Goal: Information Seeking & Learning: Learn about a topic

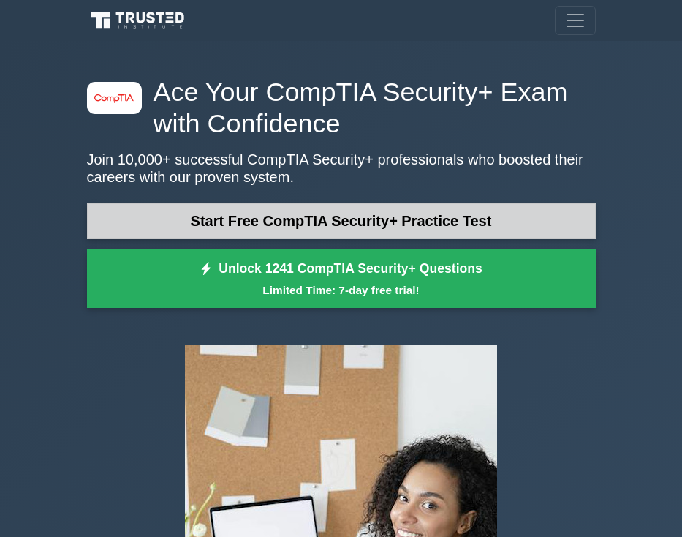
click at [220, 216] on link "Start Free CompTIA Security+ Practice Test" at bounding box center [341, 220] width 509 height 35
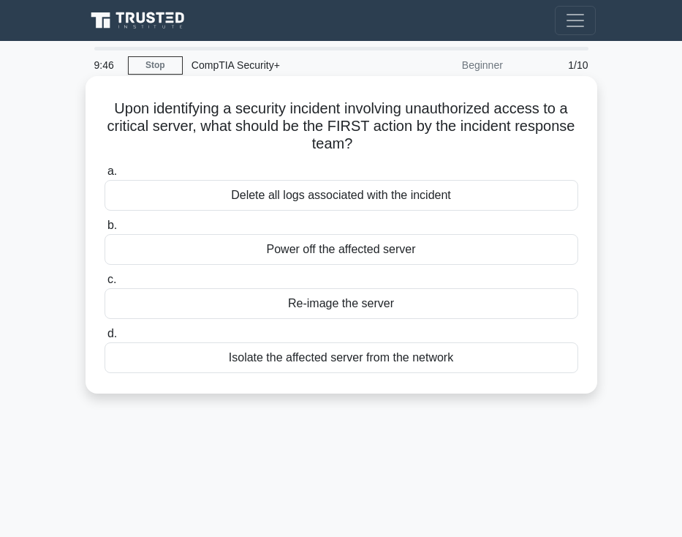
click at [330, 363] on div "Isolate the affected server from the network" at bounding box center [342, 357] width 474 height 31
click at [105, 339] on input "d. Isolate the affected server from the network" at bounding box center [105, 334] width 0 height 10
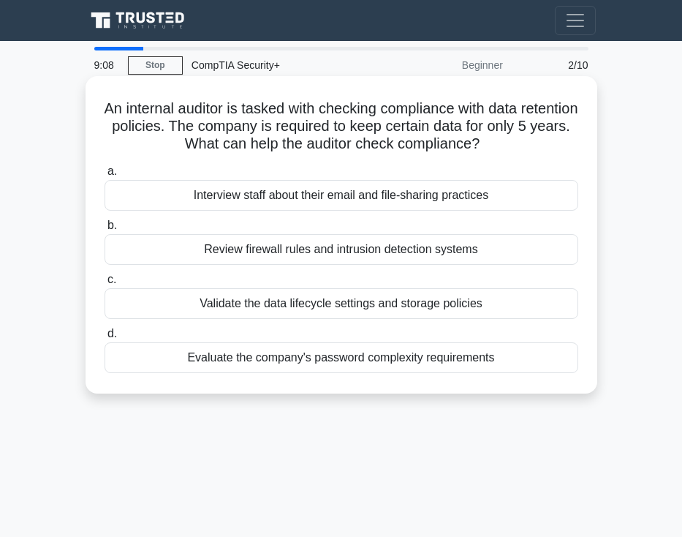
click at [268, 308] on div "Validate the data lifecycle settings and storage policies" at bounding box center [342, 303] width 474 height 31
click at [105, 284] on input "c. Validate the data lifecycle settings and storage policies" at bounding box center [105, 280] width 0 height 10
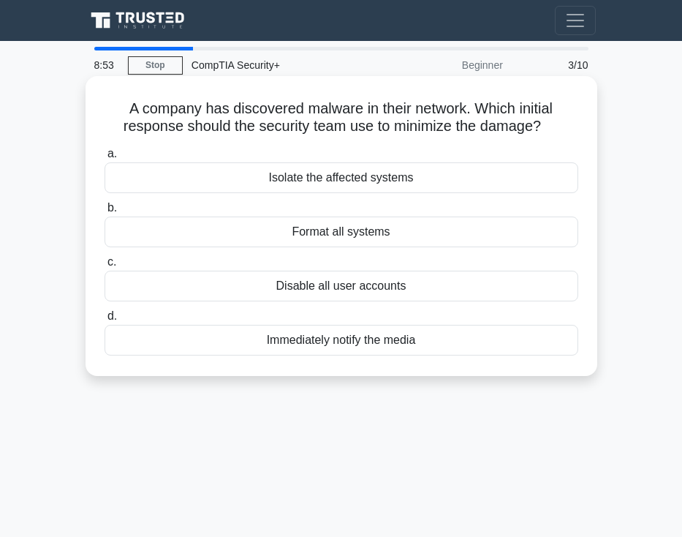
click at [341, 179] on div "Isolate the affected systems" at bounding box center [342, 177] width 474 height 31
click at [105, 159] on input "a. Isolate the affected systems" at bounding box center [105, 154] width 0 height 10
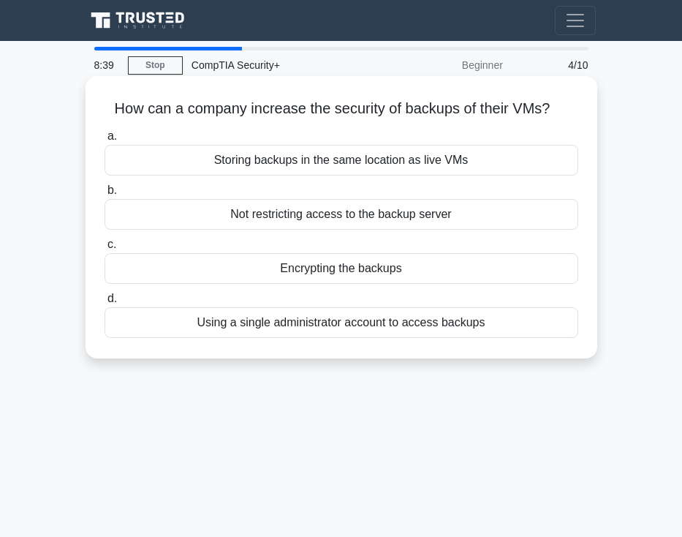
click at [313, 271] on div "Encrypting the backups" at bounding box center [342, 268] width 474 height 31
click at [105, 249] on input "c. Encrypting the backups" at bounding box center [105, 245] width 0 height 10
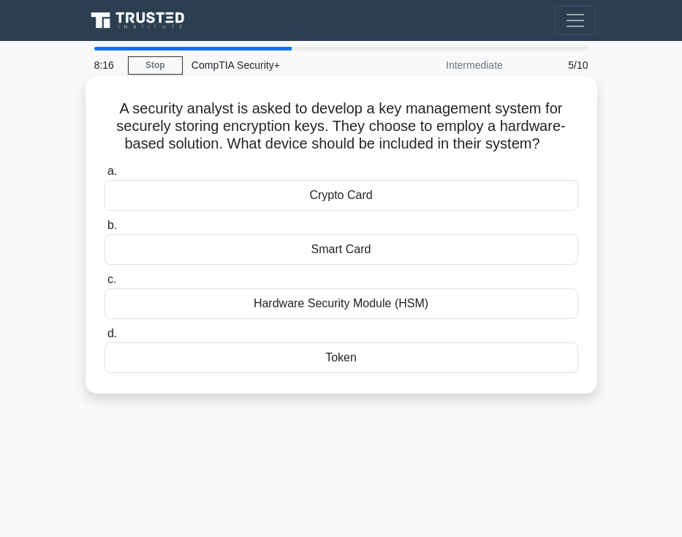
click at [344, 360] on div "Token" at bounding box center [342, 357] width 474 height 31
click at [105, 339] on input "d. Token" at bounding box center [105, 334] width 0 height 10
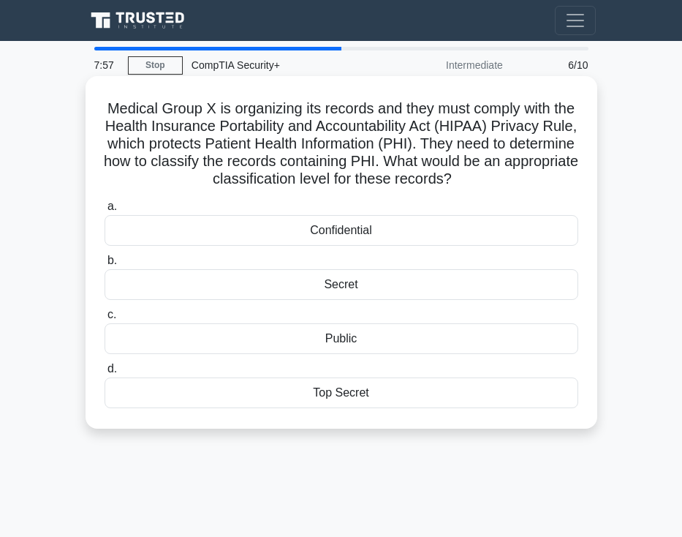
click at [341, 230] on div "Confidential" at bounding box center [342, 230] width 474 height 31
click at [105, 211] on input "a. Confidential" at bounding box center [105, 207] width 0 height 10
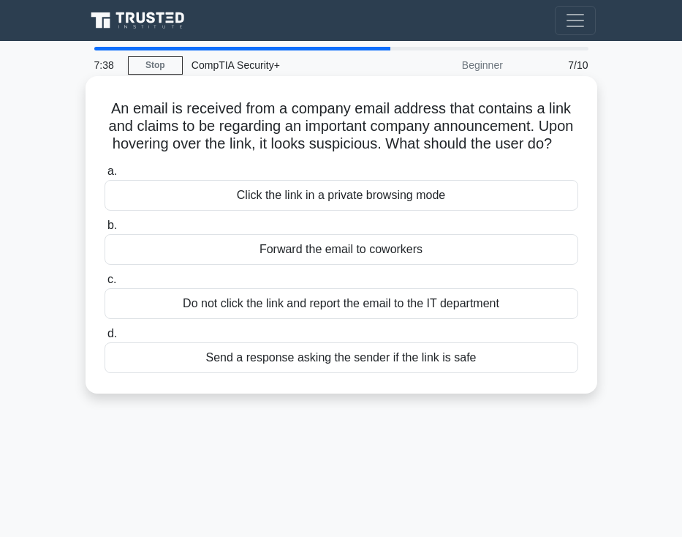
click at [301, 306] on div "Do not click the link and report the email to the IT department" at bounding box center [342, 303] width 474 height 31
click at [105, 284] on input "c. Do not click the link and report the email to the IT department" at bounding box center [105, 280] width 0 height 10
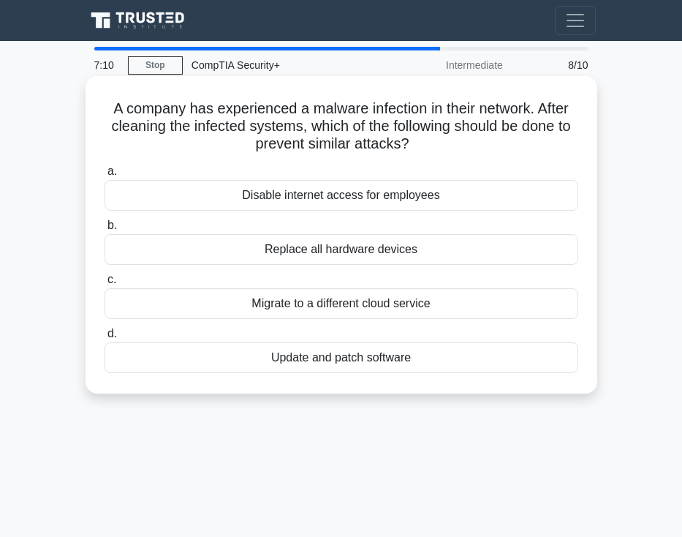
click at [332, 363] on div "Update and patch software" at bounding box center [342, 357] width 474 height 31
click at [105, 339] on input "d. Update and patch software" at bounding box center [105, 334] width 0 height 10
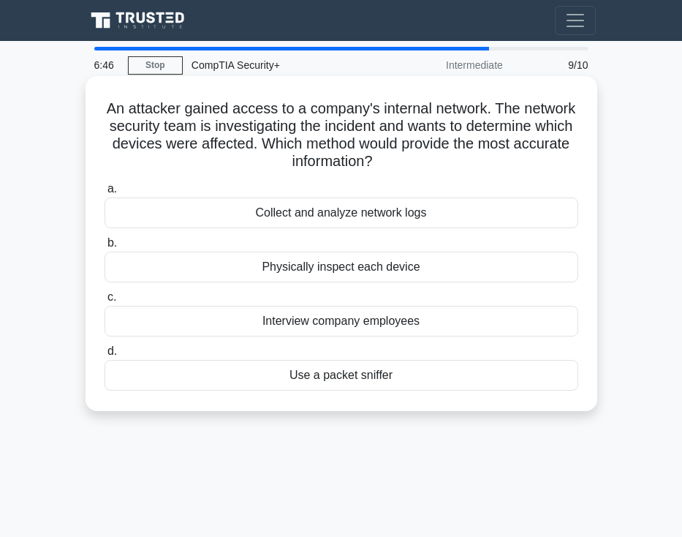
click at [384, 213] on div "Collect and analyze network logs" at bounding box center [342, 212] width 474 height 31
click at [105, 194] on input "a. Collect and analyze network logs" at bounding box center [105, 189] width 0 height 10
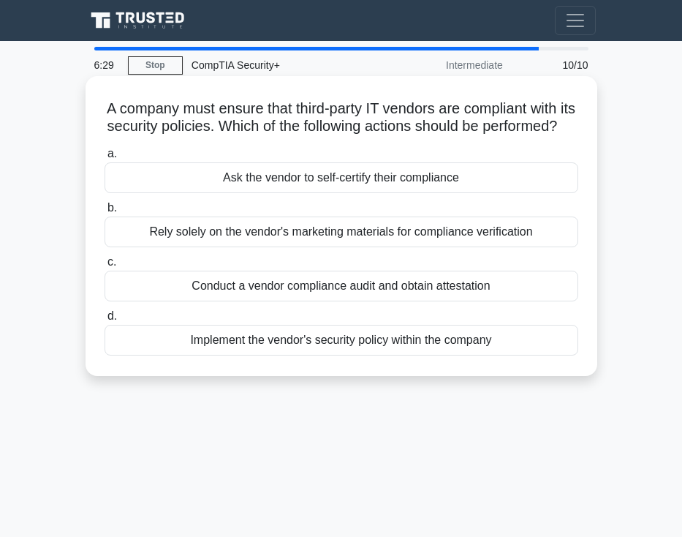
click at [303, 289] on div "Conduct a vendor compliance audit and obtain attestation" at bounding box center [342, 286] width 474 height 31
click at [105, 267] on input "c. Conduct a vendor compliance audit and obtain attestation" at bounding box center [105, 262] width 0 height 10
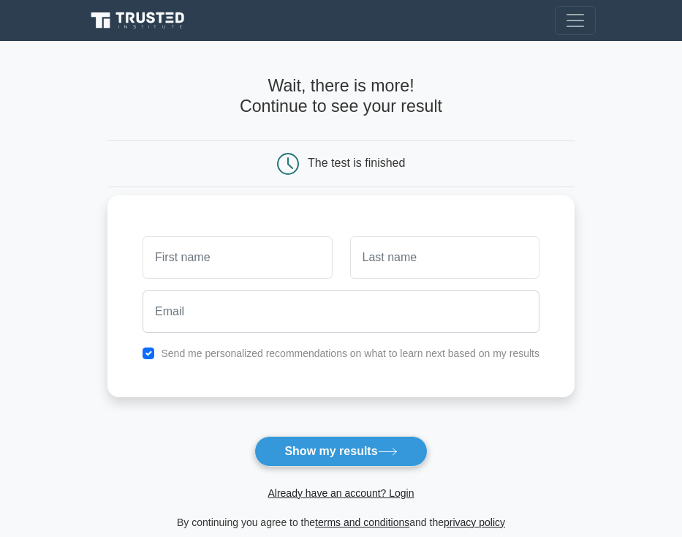
click at [308, 257] on input "text" at bounding box center [237, 257] width 189 height 42
type input "[PERSON_NAME]"
type input "Villacres"
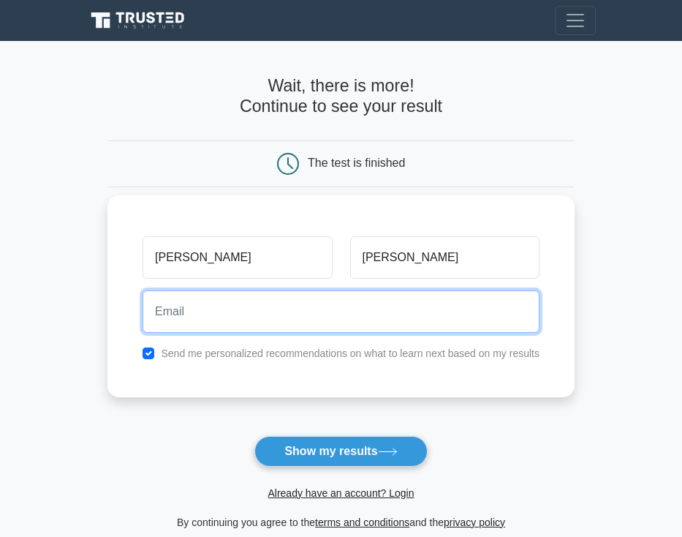
type input "jcvillacres@yahoo.com"
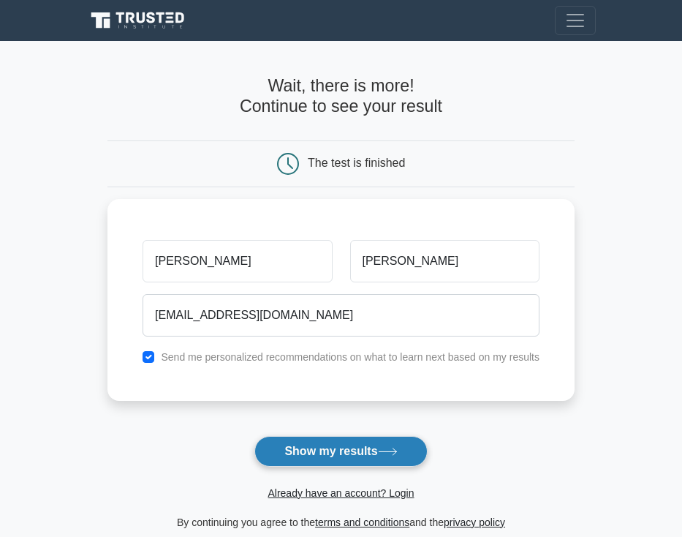
click at [288, 447] on button "Show my results" at bounding box center [340, 451] width 173 height 31
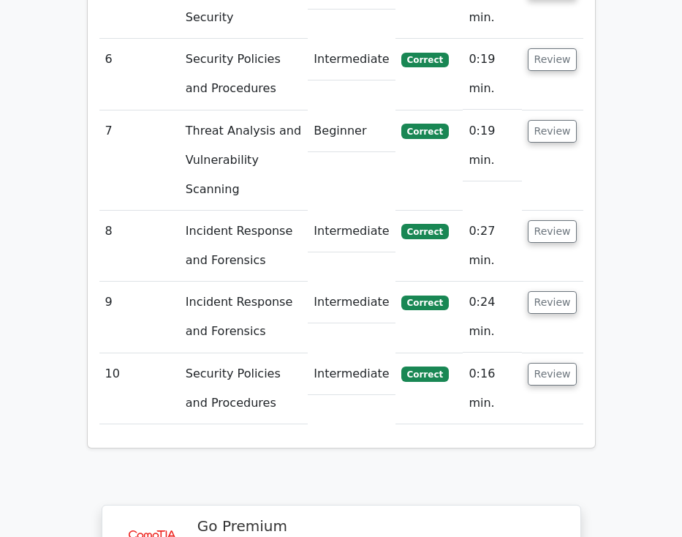
scroll to position [1938, 0]
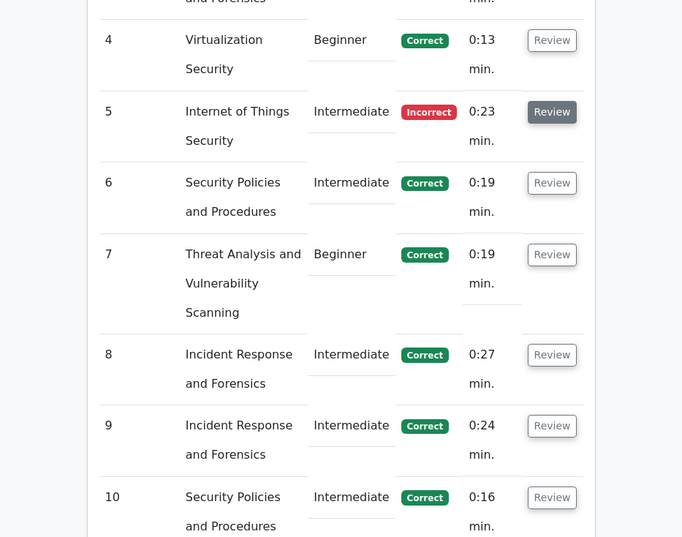
click at [554, 101] on button "Review" at bounding box center [553, 112] width 50 height 23
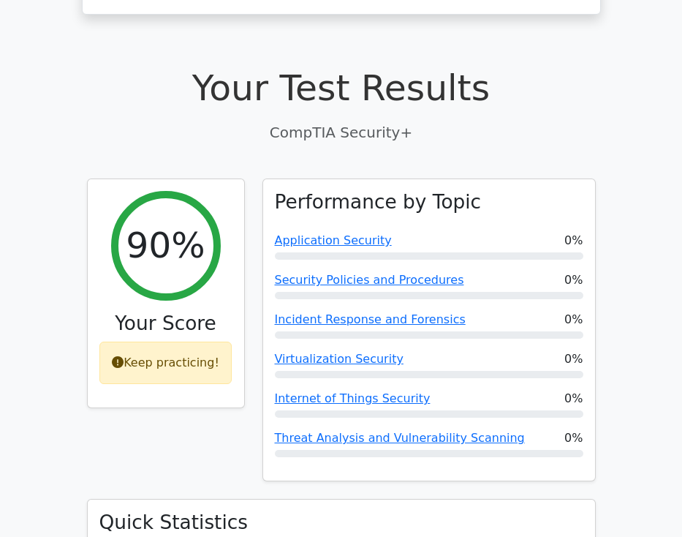
scroll to position [408, 0]
